Goal: Task Accomplishment & Management: Manage account settings

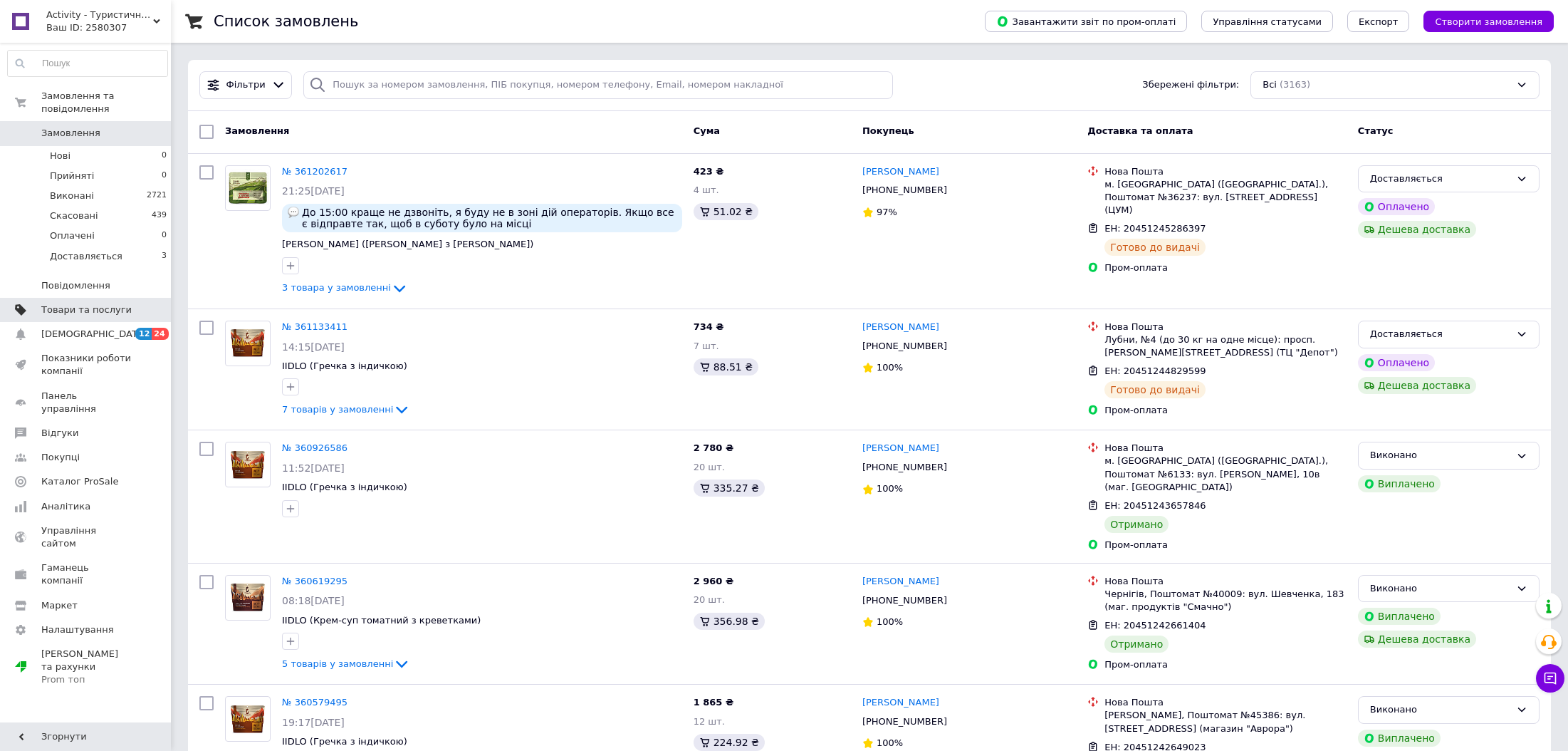
click at [88, 304] on span "Товари та послуги" at bounding box center [87, 310] width 91 height 13
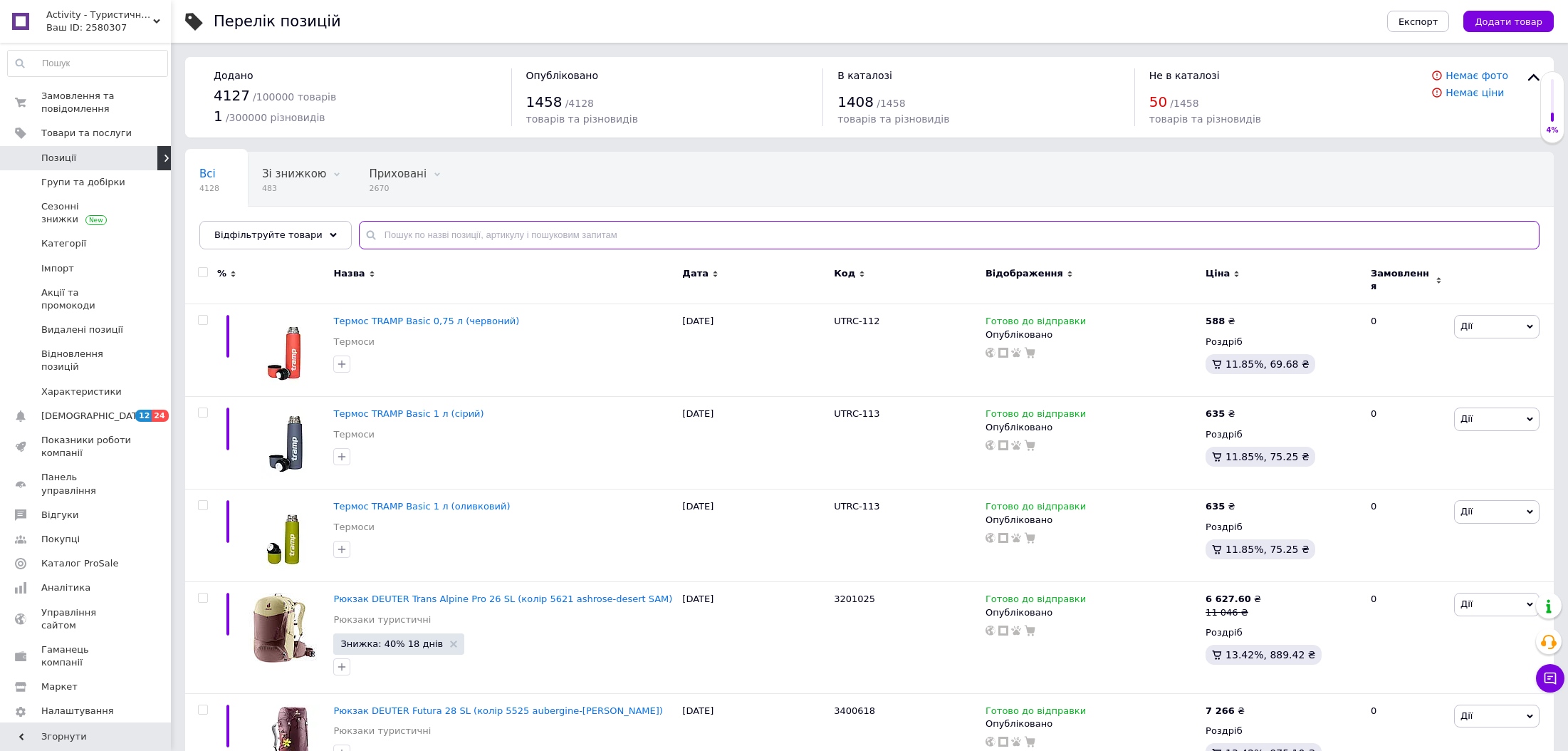
click at [417, 225] on input "text" at bounding box center [949, 234] width 1181 height 28
paste input "Термос TRAMP Expedition Line 0.9л"
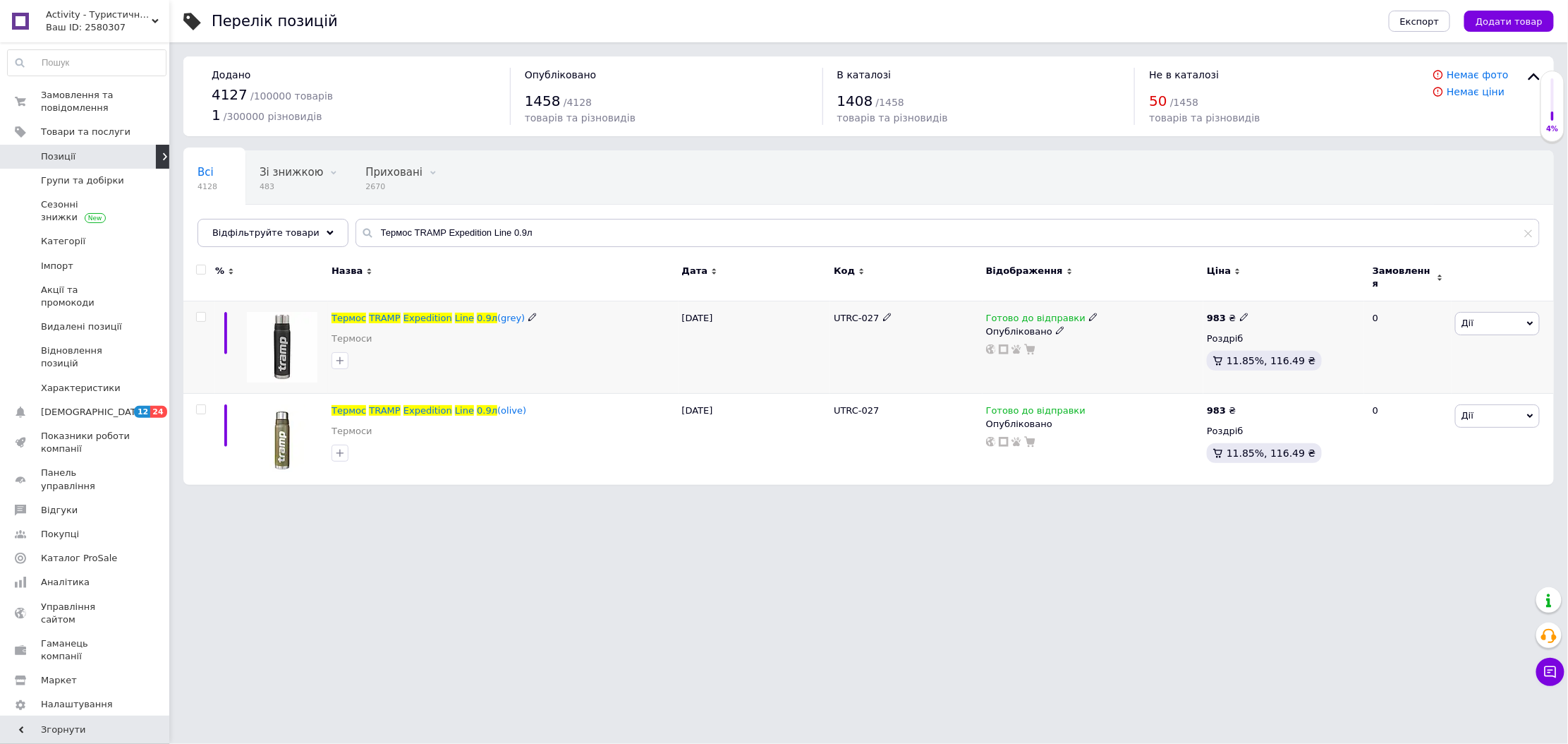
click at [1089, 312] on icon at bounding box center [1093, 316] width 8 height 8
click at [1129, 351] on li "Немає в наявності" at bounding box center [1166, 361] width 134 height 20
click at [1056, 327] on icon at bounding box center [1060, 330] width 8 height 8
click at [1036, 349] on li "Прихований" at bounding box center [1089, 359] width 218 height 20
click at [524, 209] on div "Всі 4128 Зі знижкою 483 Видалити Редагувати Приховані 2670 Видалити Редагувати …" at bounding box center [868, 206] width 1370 height 117
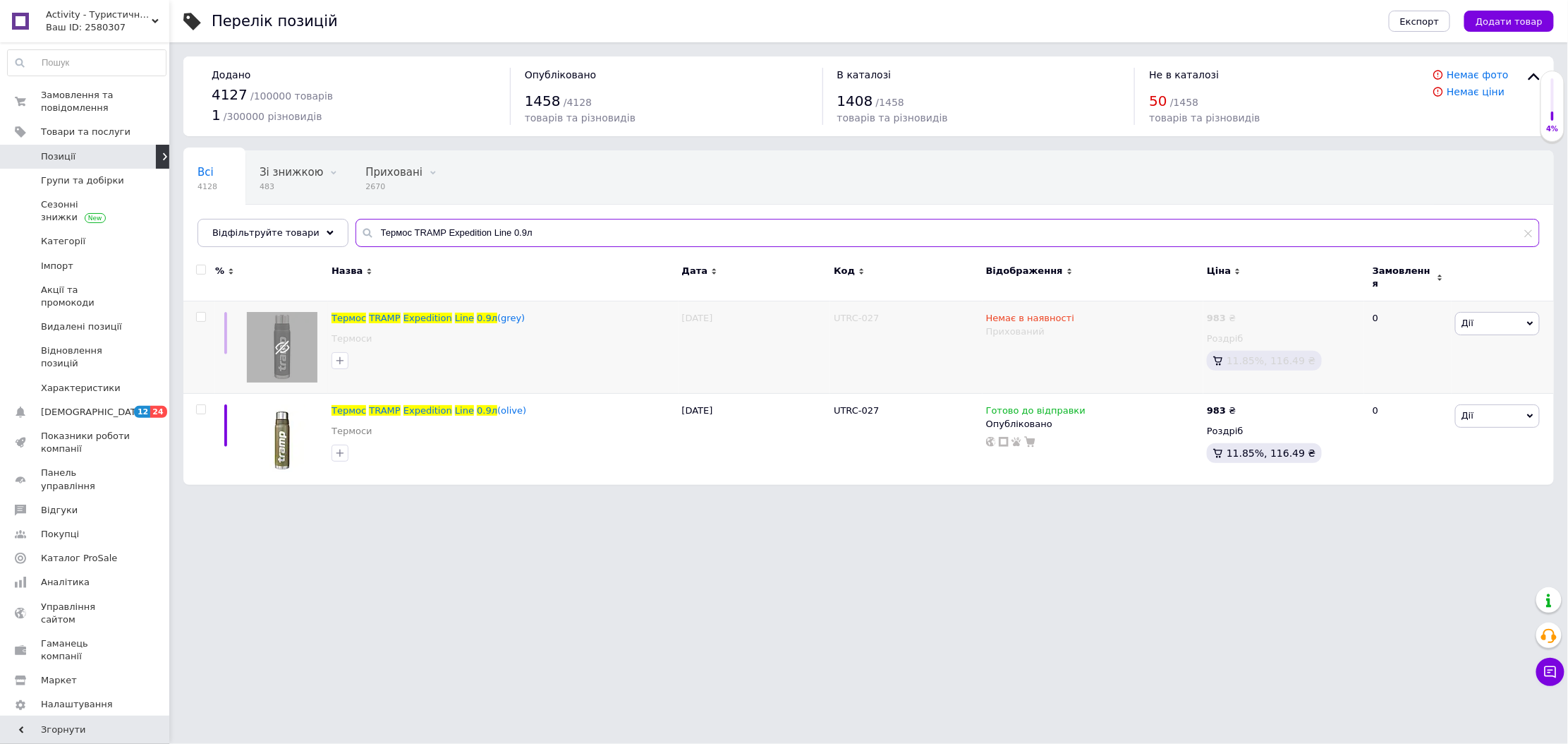
click at [507, 235] on input "Термос TRAMP Expedition Line 0.9л" at bounding box center [948, 232] width 1184 height 28
paste input "Basic 0,75"
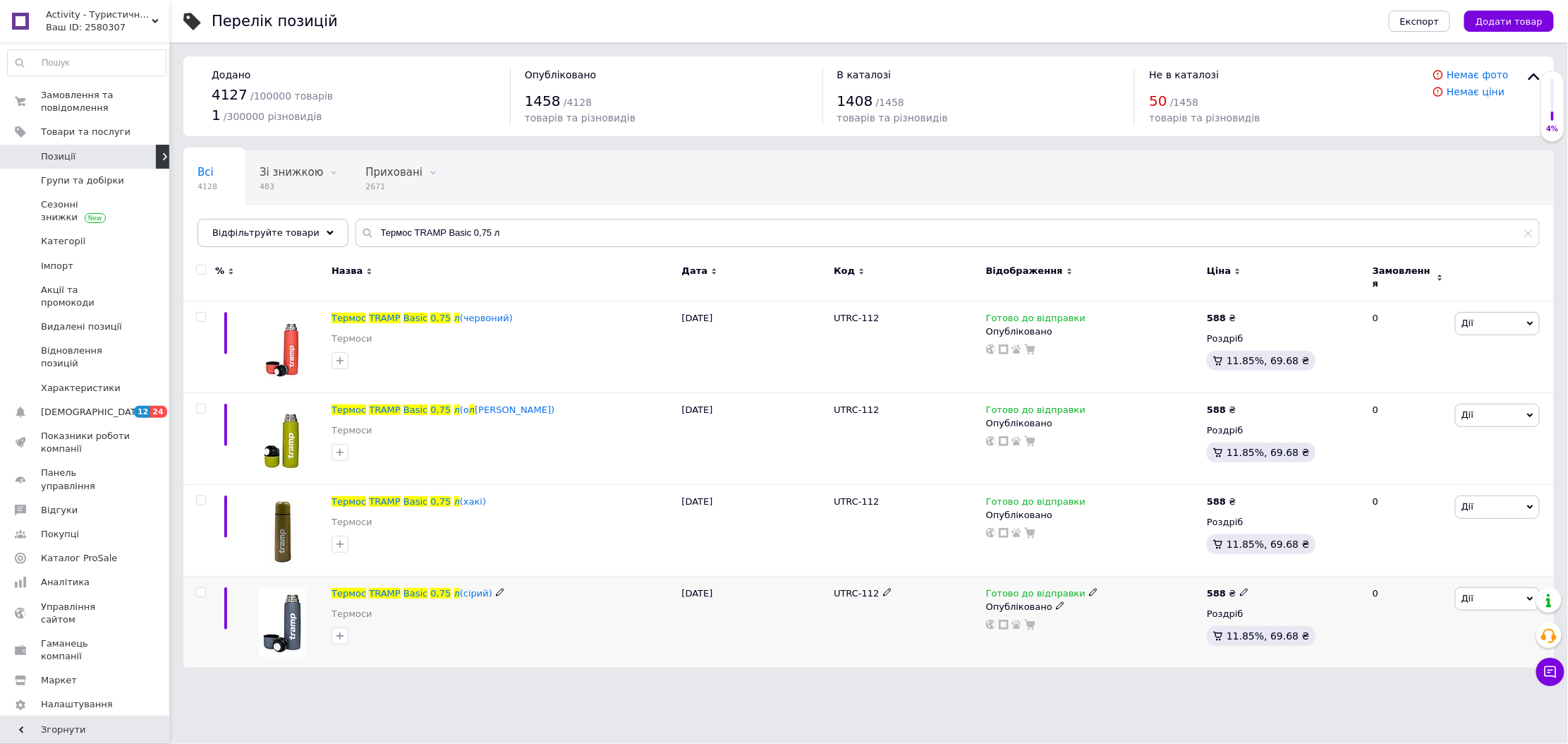
click at [1089, 588] on icon at bounding box center [1093, 592] width 8 height 8
click at [1133, 627] on li "Немає в наявності" at bounding box center [1166, 637] width 134 height 20
click at [1051, 603] on div "Опубліковано" at bounding box center [1092, 606] width 214 height 13
click at [1030, 624] on li "Прихований" at bounding box center [1089, 634] width 218 height 20
click at [417, 225] on input "Термос TRAMP Basic 0,75 л" at bounding box center [948, 232] width 1184 height 28
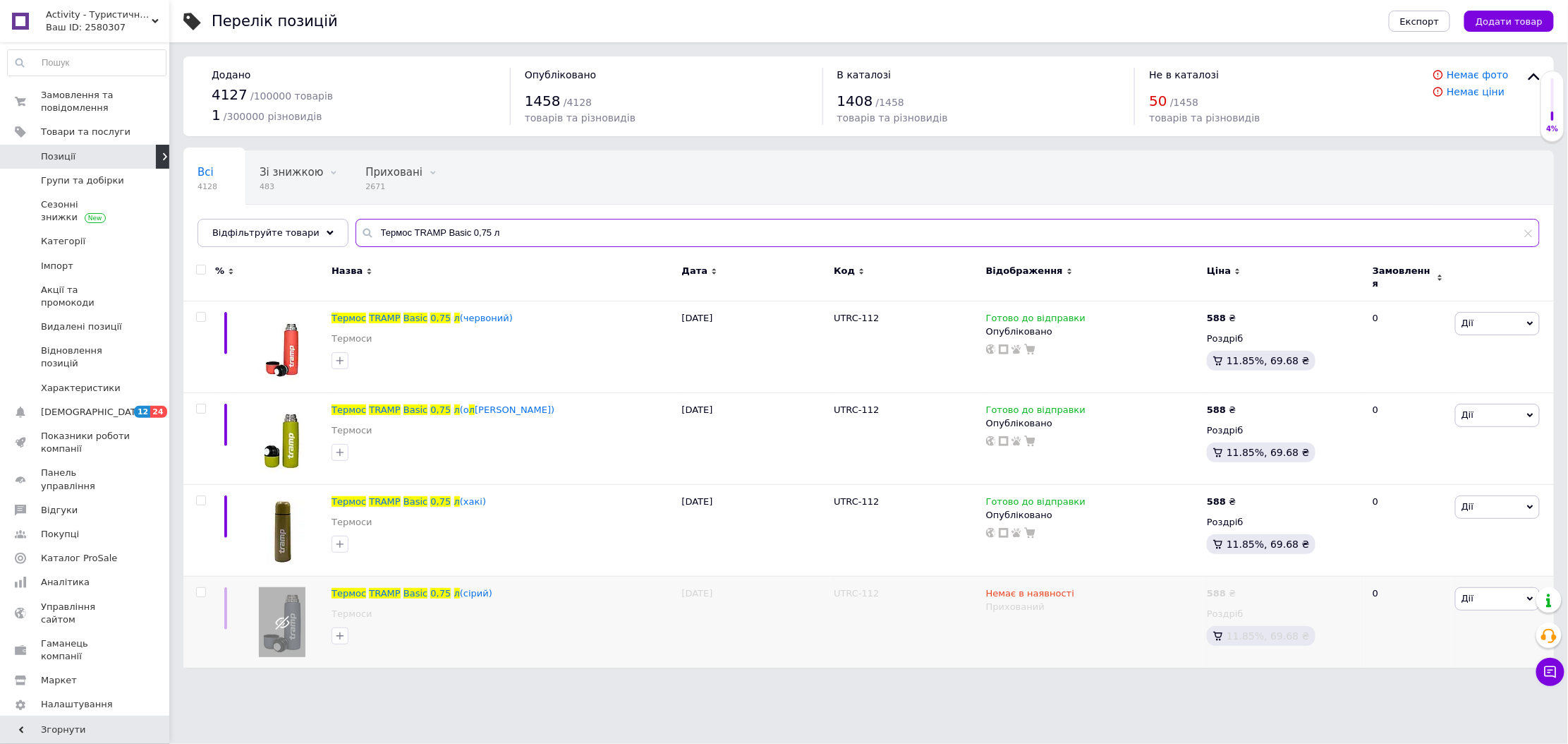
click at [417, 225] on input "Термос TRAMP Basic 0,75 л" at bounding box center [948, 232] width 1184 height 28
paste input "Іхтарик налобний Crossroad NIHAL, 170 lm"
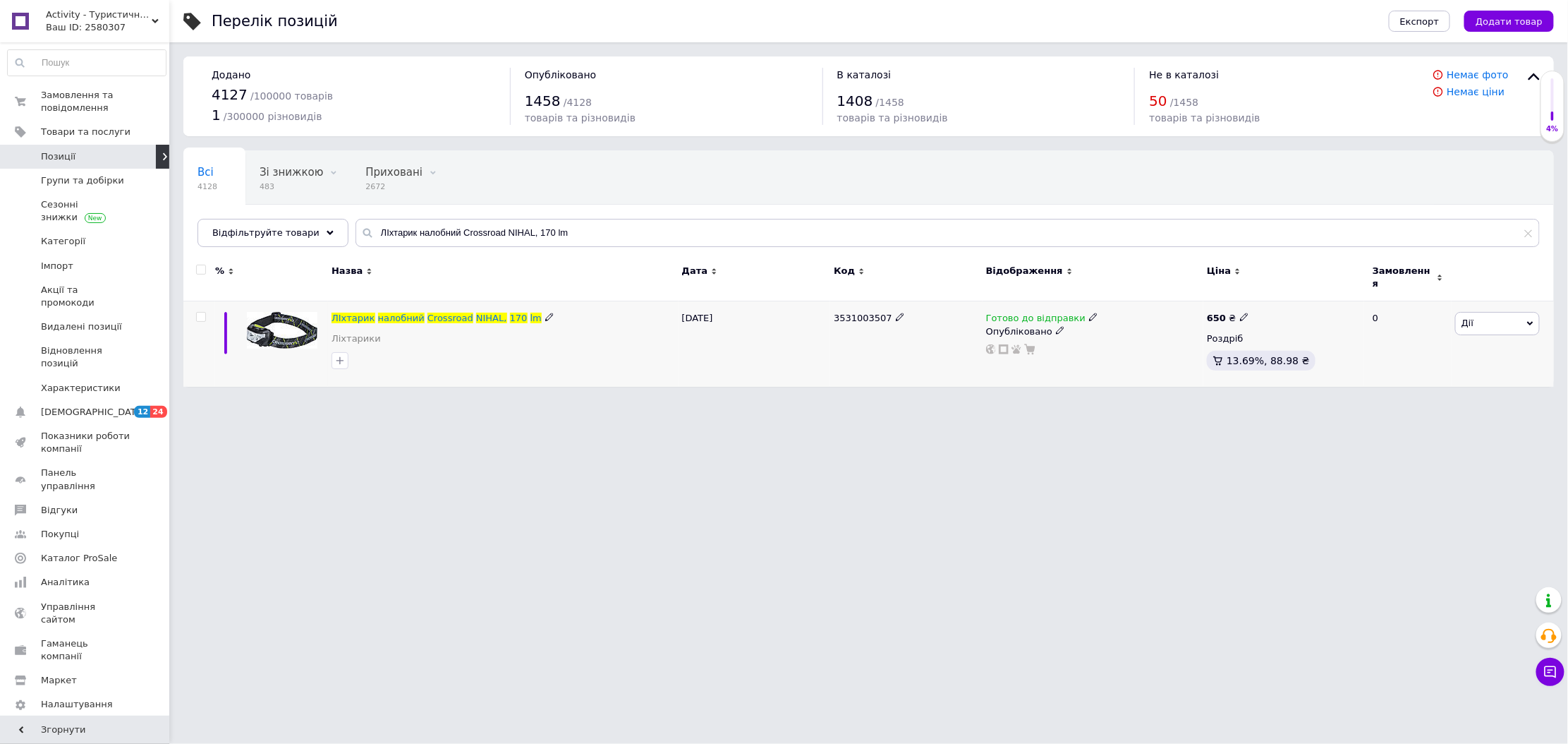
click at [1089, 312] on icon at bounding box center [1093, 316] width 8 height 8
drag, startPoint x: 1151, startPoint y: 340, endPoint x: 1066, endPoint y: 334, distance: 85.2
click at [1149, 351] on li "Немає в наявності" at bounding box center [1166, 361] width 134 height 20
click at [1056, 326] on icon at bounding box center [1060, 330] width 8 height 8
click at [1044, 349] on li "Прихований" at bounding box center [1089, 359] width 218 height 20
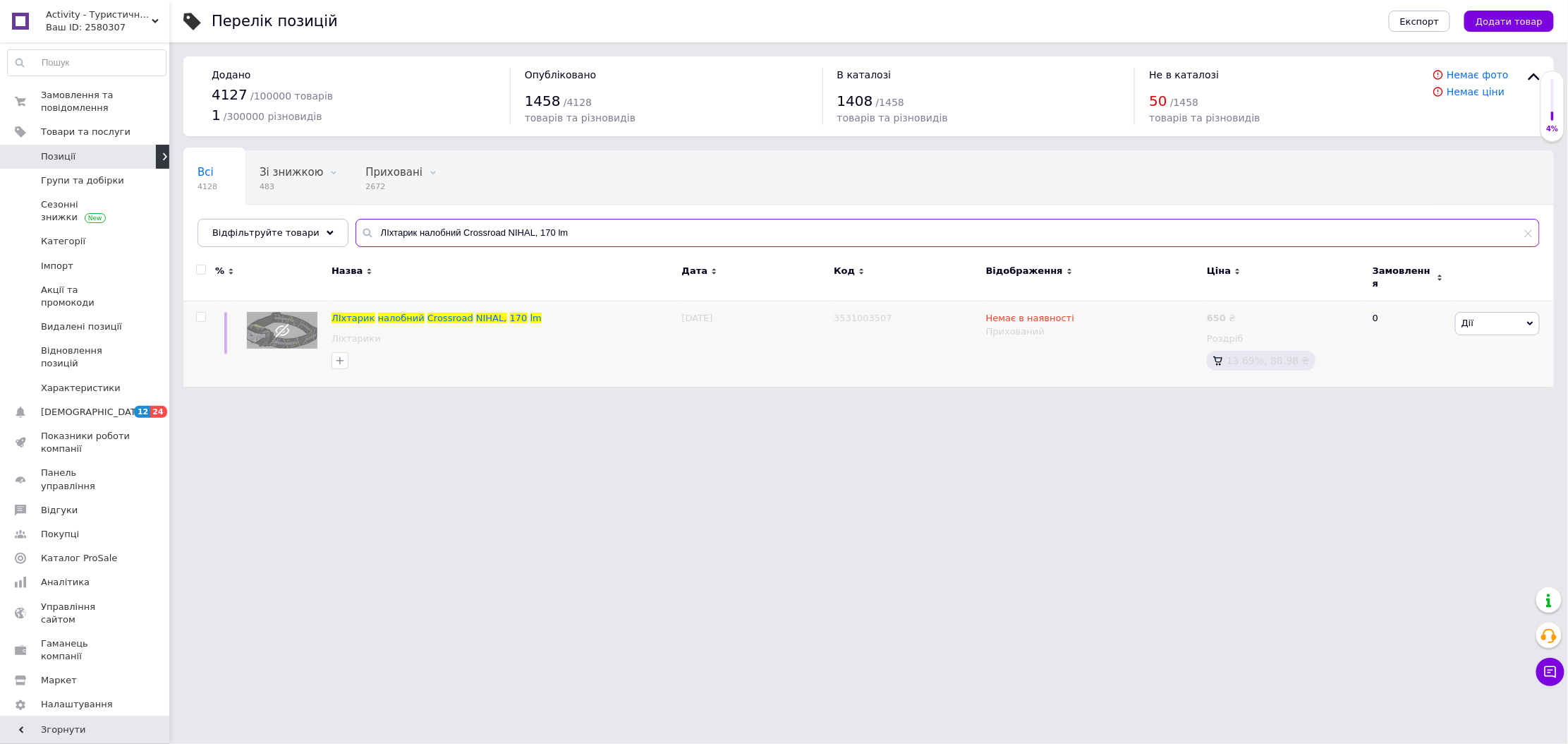
click at [441, 240] on input "ЛІхтарик налобний Crossroad NIHAL, 170 lm" at bounding box center [948, 232] width 1184 height 28
paste input "андана Fllös FL-WIND-04"
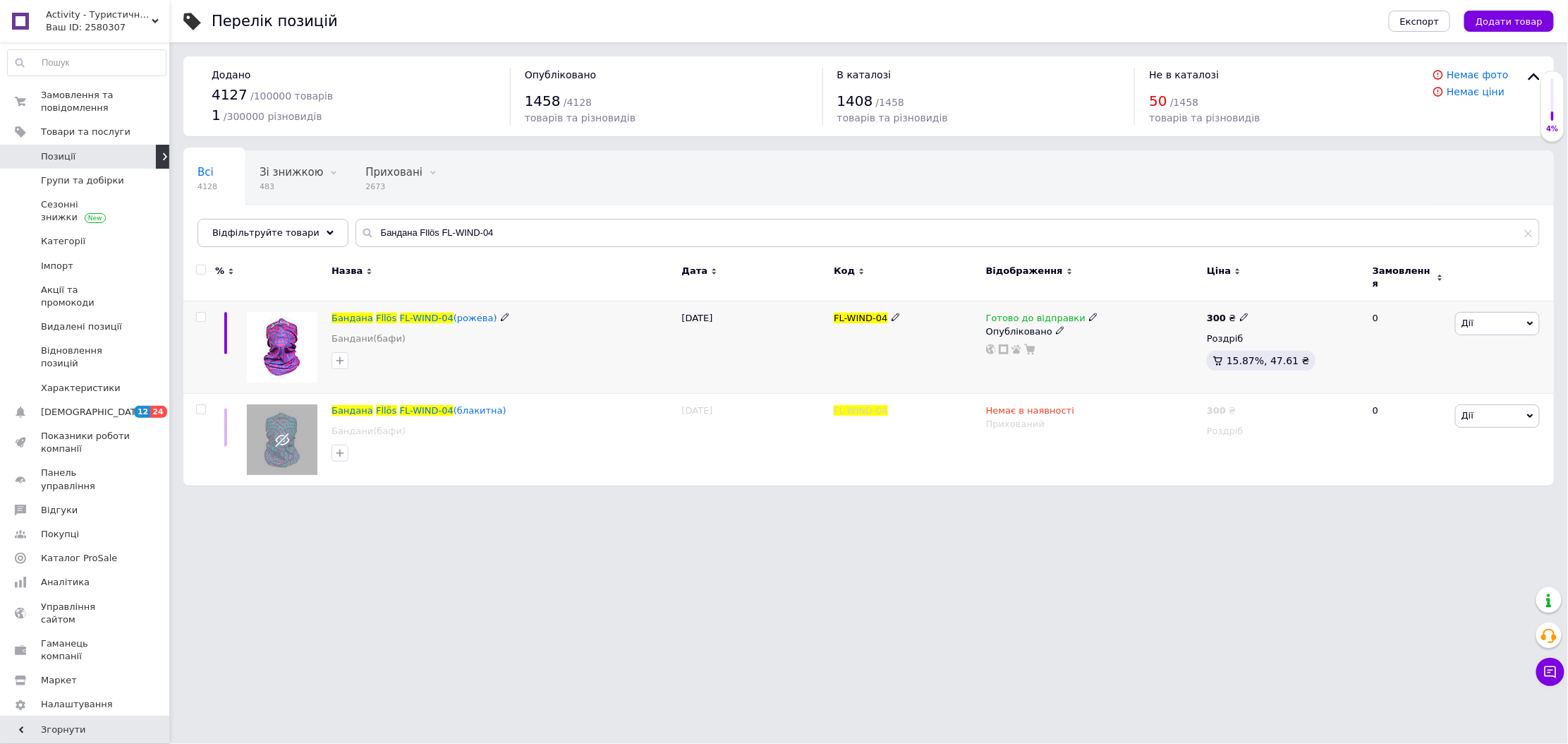
click at [1089, 312] on icon at bounding box center [1093, 316] width 8 height 8
click at [1138, 351] on li "Немає в наявності" at bounding box center [1166, 361] width 134 height 20
click at [1056, 327] on icon at bounding box center [1060, 330] width 8 height 8
click at [1032, 349] on li "Прихований" at bounding box center [1089, 359] width 218 height 20
click at [485, 240] on input "Бандана Fllös FL-WIND-04" at bounding box center [948, 232] width 1184 height 28
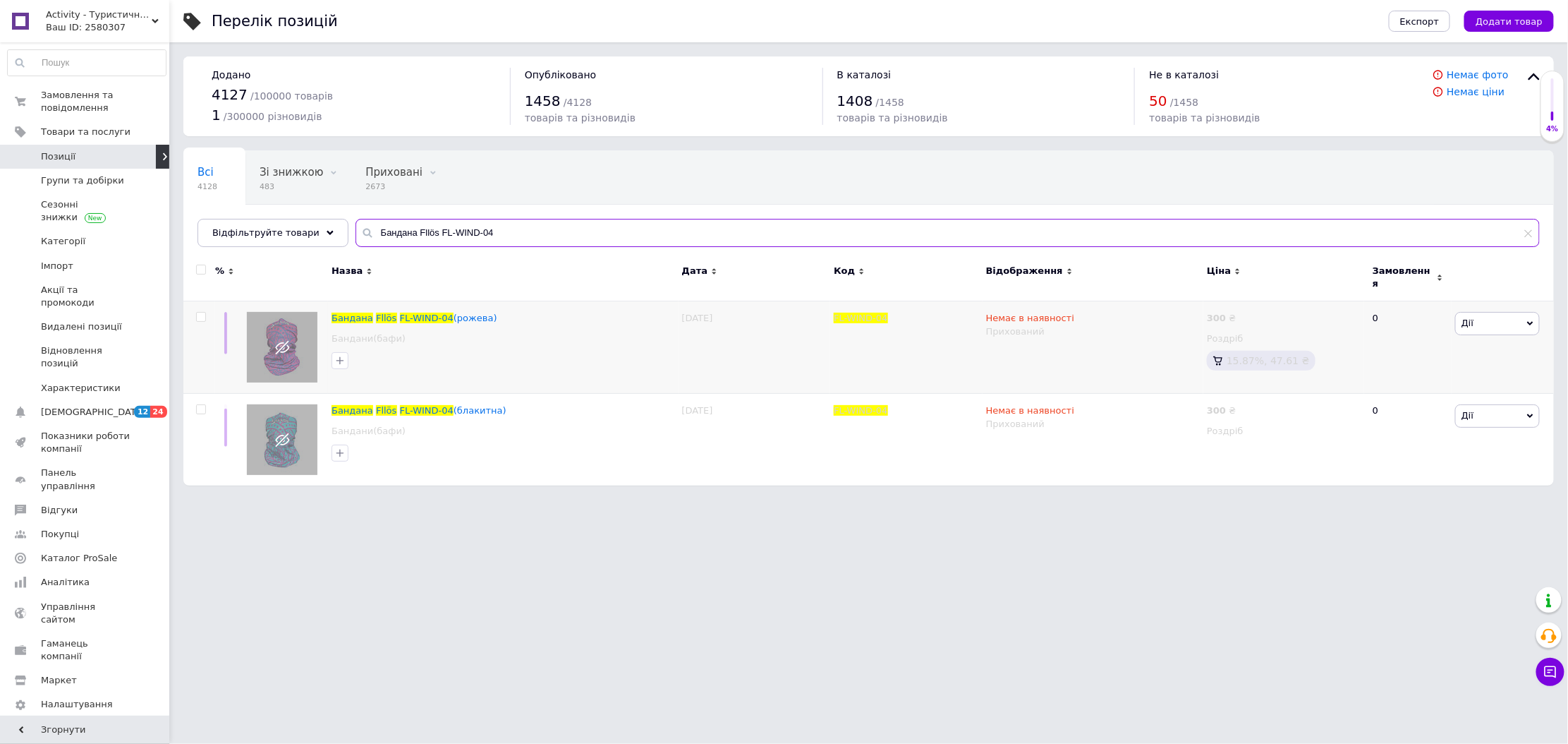
click at [485, 240] on input "Бандана Fllös FL-WIND-04" at bounding box center [948, 232] width 1184 height 28
paste input "елорукавиці Arcore SOLO II чорні"
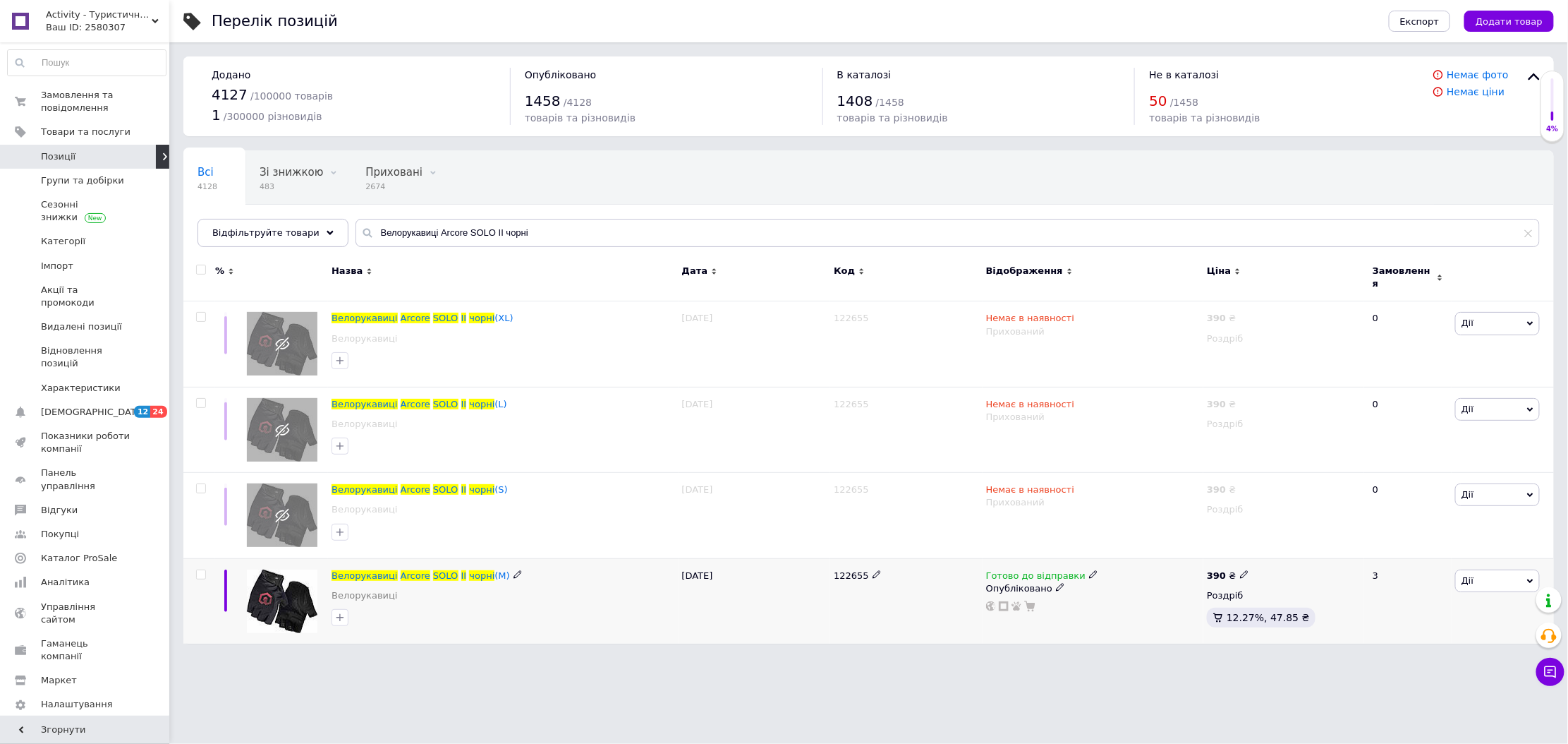
click at [1089, 570] on icon at bounding box center [1093, 574] width 8 height 8
click at [1130, 608] on li "Немає в наявності" at bounding box center [1166, 618] width 134 height 20
click at [1056, 583] on icon at bounding box center [1060, 586] width 8 height 8
click at [1028, 605] on li "Прихований" at bounding box center [1089, 615] width 218 height 20
click at [489, 224] on input "Велорукавиці Arcore SOLO II чорні" at bounding box center [948, 232] width 1184 height 28
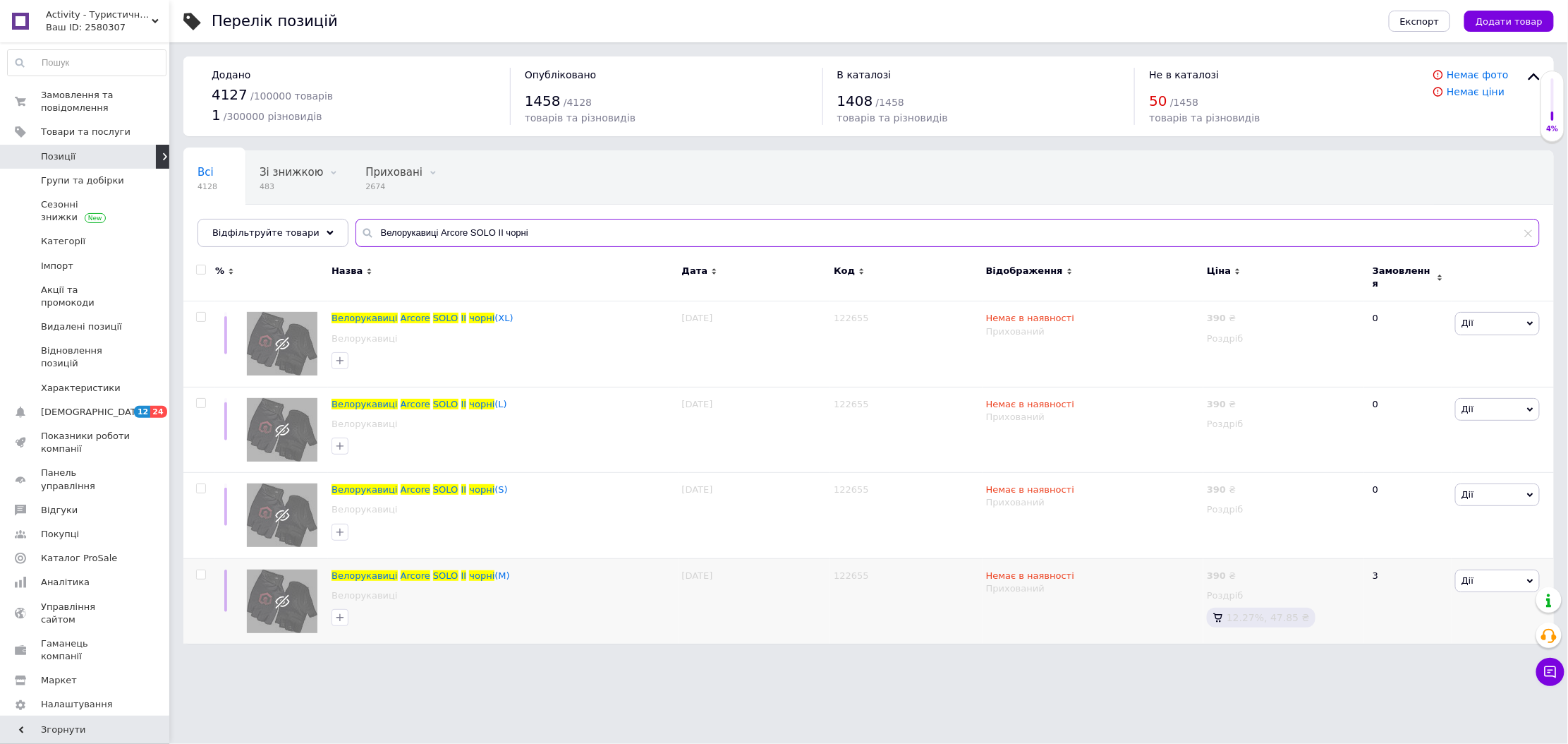
click at [489, 224] on input "Велорукавиці Arcore SOLO II чорні" at bounding box center [948, 232] width 1184 height 28
paste input "тани софтшелові чоловічі [PERSON_NAME]"
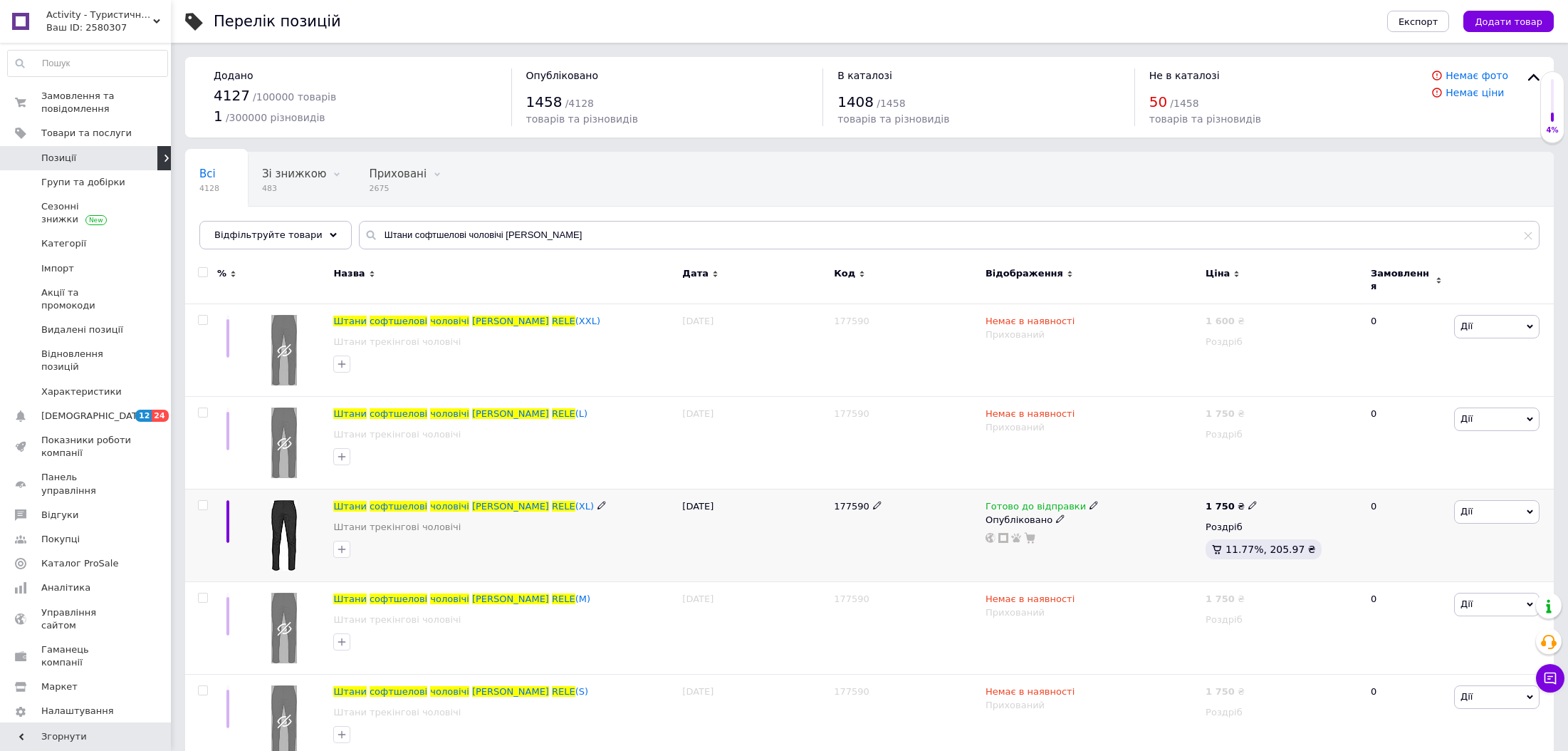
click at [1090, 500] on icon at bounding box center [1094, 504] width 8 height 8
click at [1127, 540] on li "Немає в наявності" at bounding box center [1168, 550] width 135 height 20
click at [1056, 514] on icon at bounding box center [1060, 518] width 8 height 8
click at [1033, 541] on li "Прихований" at bounding box center [1089, 547] width 218 height 20
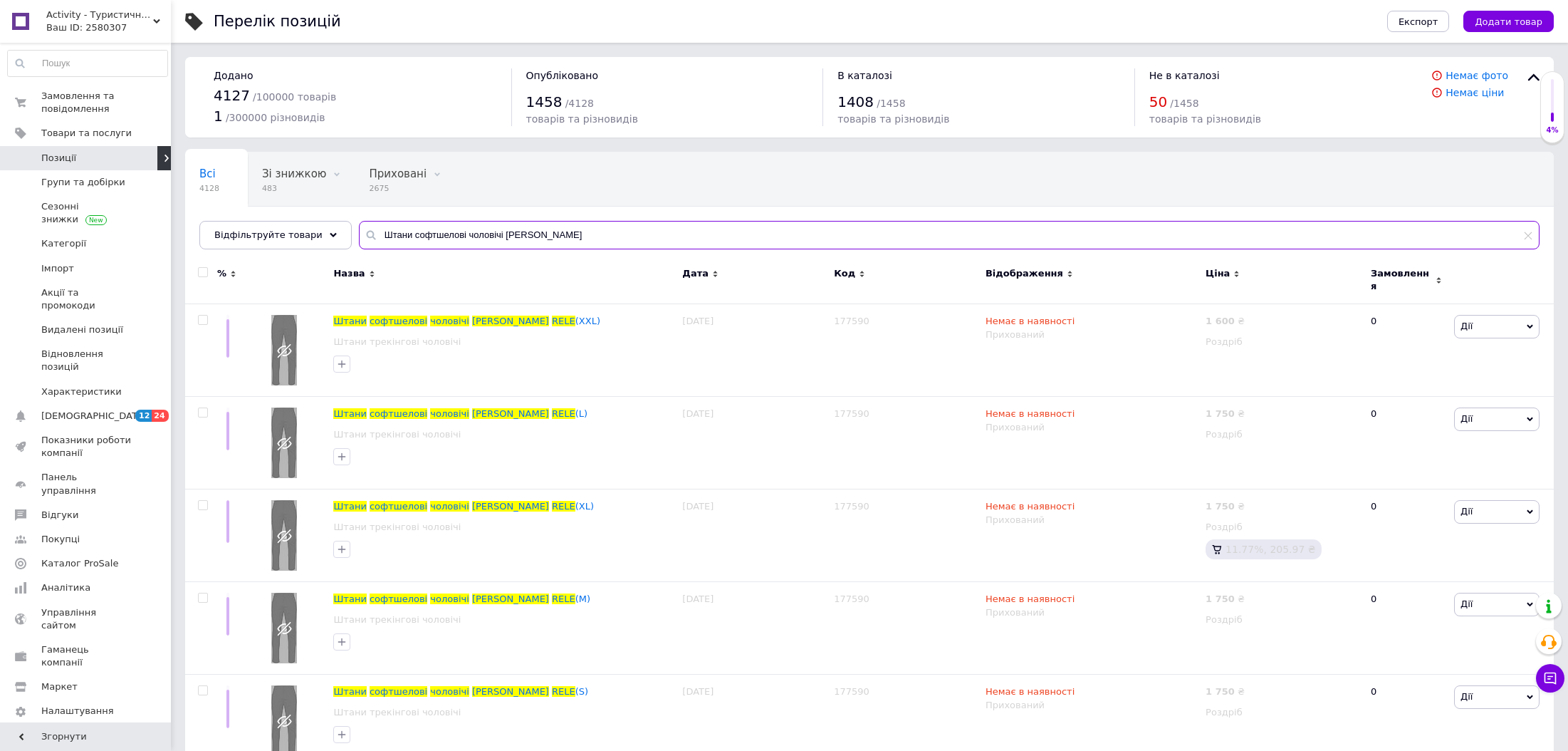
click at [453, 238] on input "Штани софтшелові чоловічі [PERSON_NAME]" at bounding box center [949, 234] width 1181 height 28
paste input "алон BaseCamp 4 Season Gas 230 г"
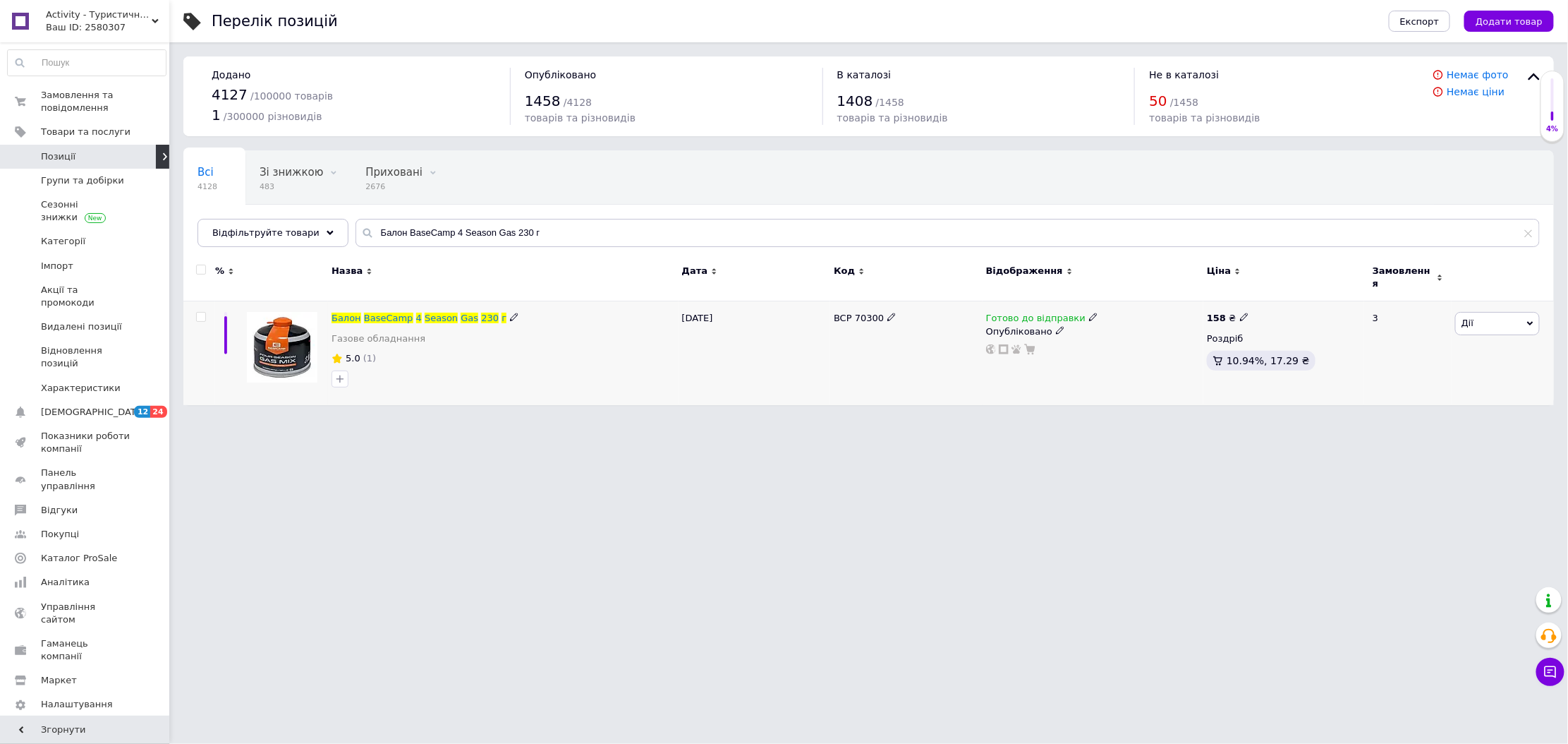
click at [1089, 312] on span at bounding box center [1093, 317] width 8 height 10
drag, startPoint x: 1129, startPoint y: 340, endPoint x: 1069, endPoint y: 327, distance: 61.4
click at [1128, 351] on li "Немає в наявності" at bounding box center [1166, 361] width 134 height 20
click at [1047, 325] on div "Опубліковано" at bounding box center [1092, 331] width 214 height 13
click at [1034, 353] on li "Прихований" at bounding box center [1089, 359] width 218 height 20
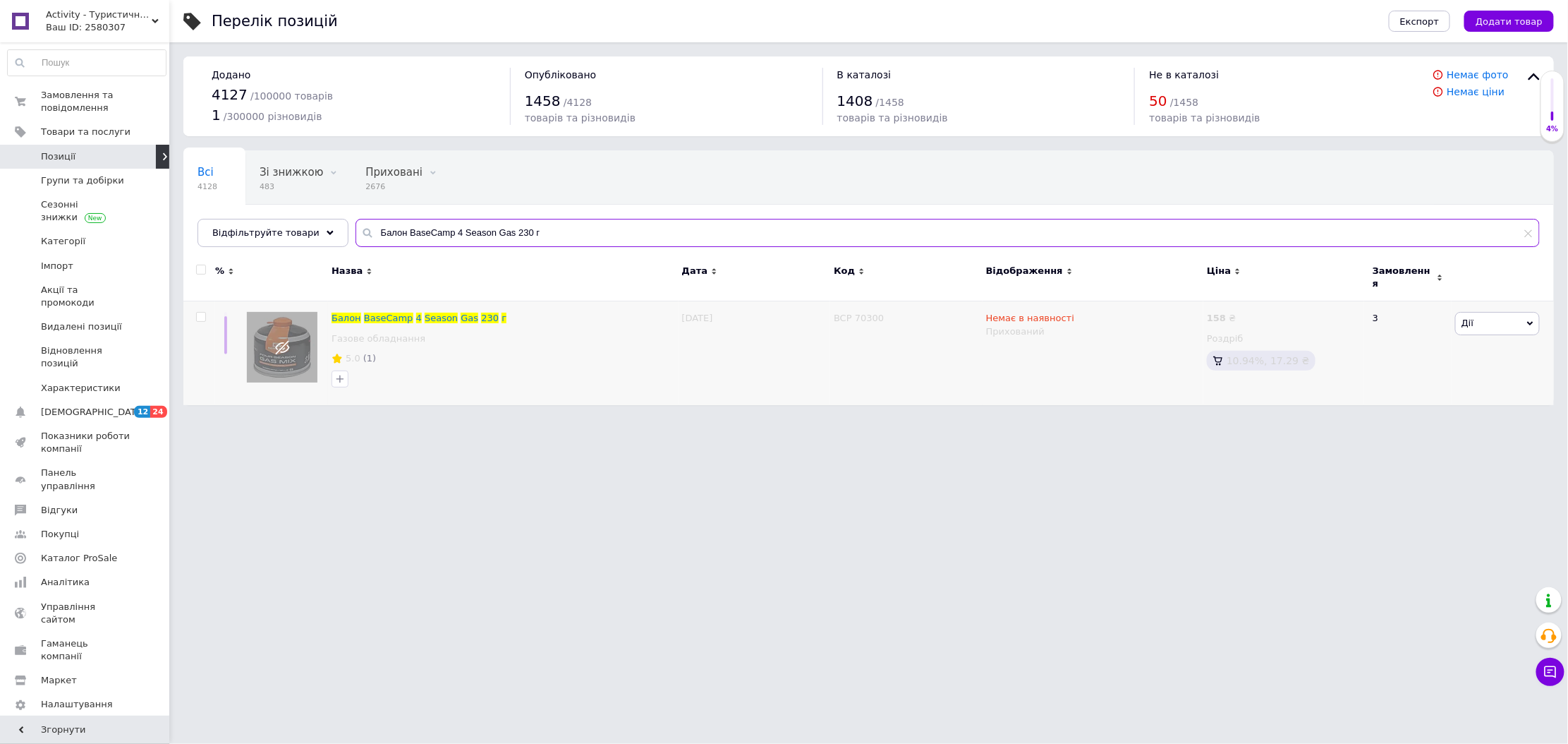
click at [410, 231] on input "Балон BaseCamp 4 Season Gas 230 г" at bounding box center [948, 232] width 1184 height 28
paste input "ілочок ультралегкий 9г, 15см"
type input "Кілочок ультралегкий 9г, 15см"
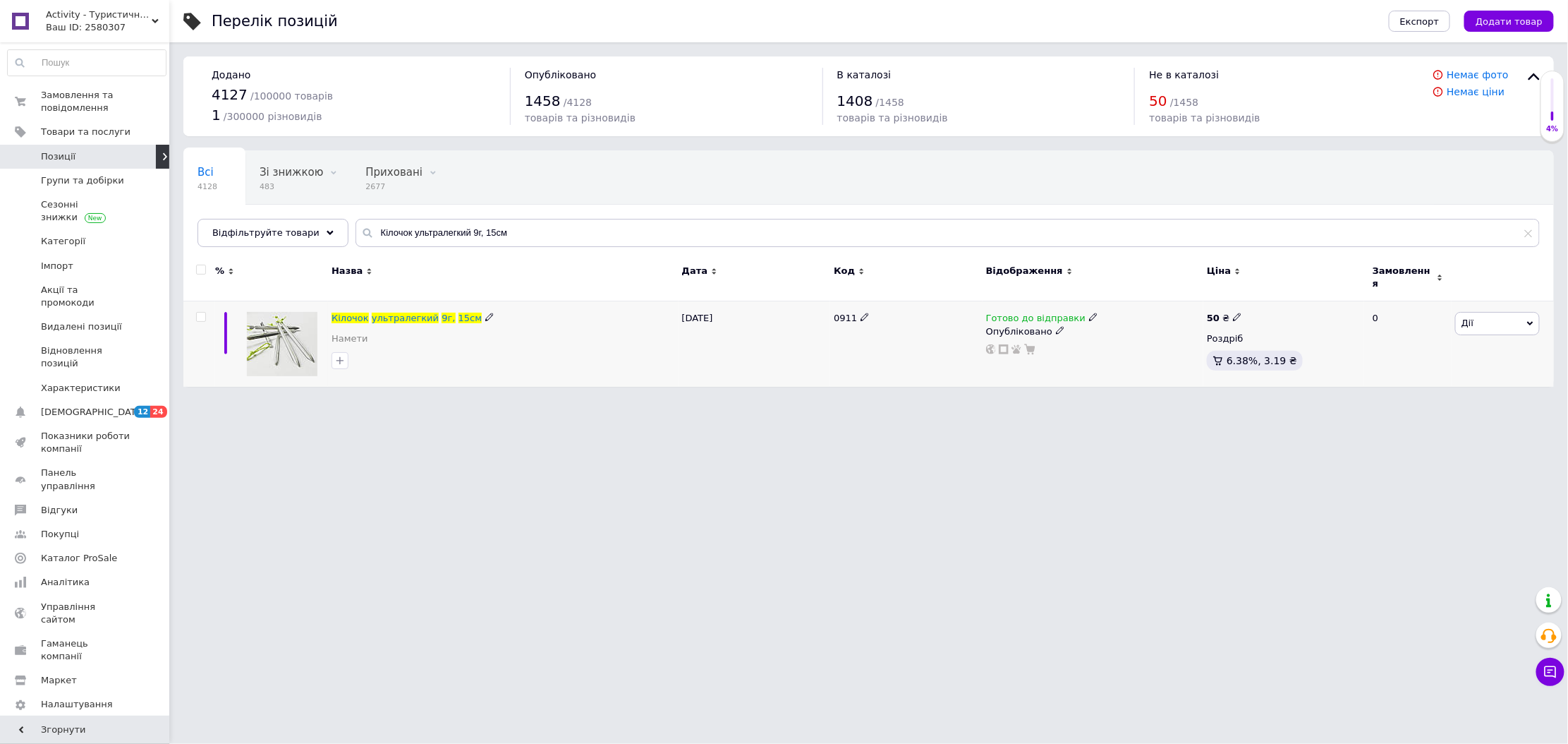
click at [1089, 312] on icon at bounding box center [1093, 316] width 8 height 8
click at [1124, 351] on li "Немає в наявності" at bounding box center [1166, 361] width 134 height 20
click at [1056, 326] on use at bounding box center [1060, 330] width 8 height 8
click at [1030, 349] on li "Прихований" at bounding box center [1089, 359] width 218 height 20
click at [119, 168] on link "Позиції" at bounding box center [87, 157] width 174 height 24
